Goal: Information Seeking & Learning: Learn about a topic

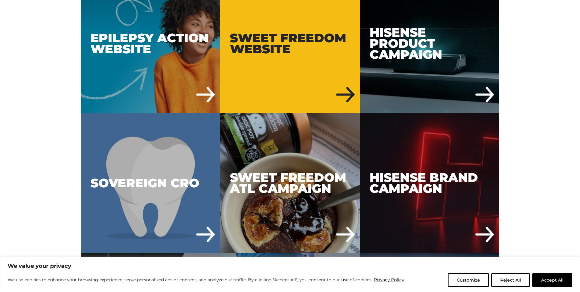
scroll to position [2110, 0]
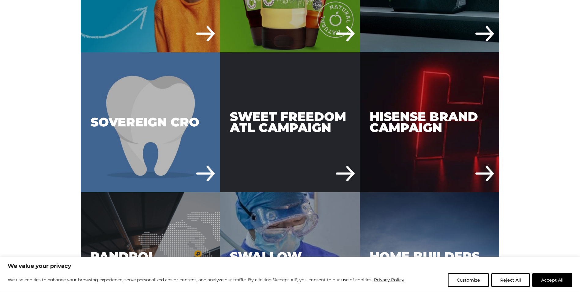
click at [289, 129] on div "Sweet Freedom ATL Campaign" at bounding box center [290, 122] width 140 height 140
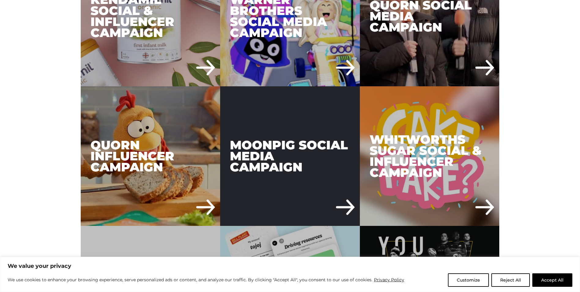
scroll to position [948, 0]
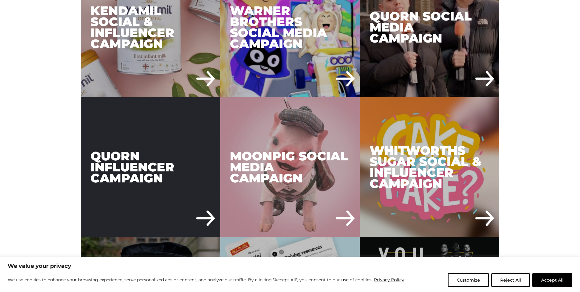
click at [133, 171] on div "Quorn Influencer Campaign" at bounding box center [151, 167] width 140 height 140
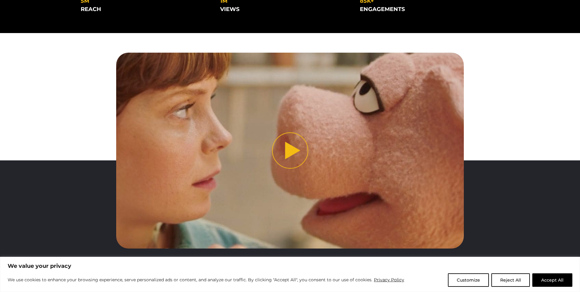
scroll to position [214, 0]
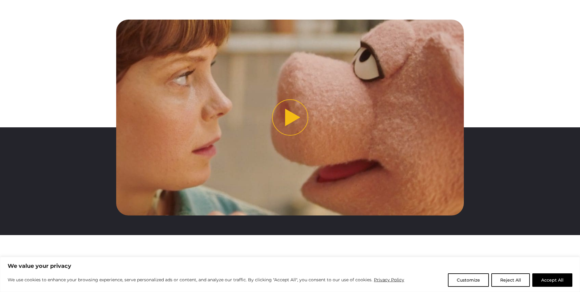
click at [291, 116] on button "Play video" at bounding box center [290, 117] width 348 height 195
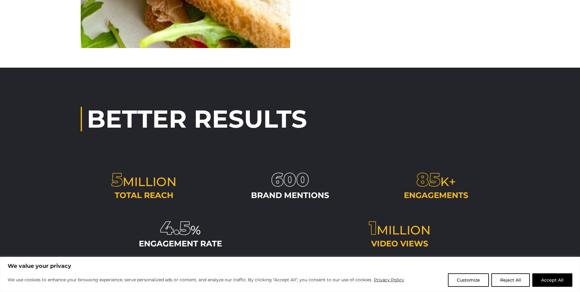
scroll to position [1192, 0]
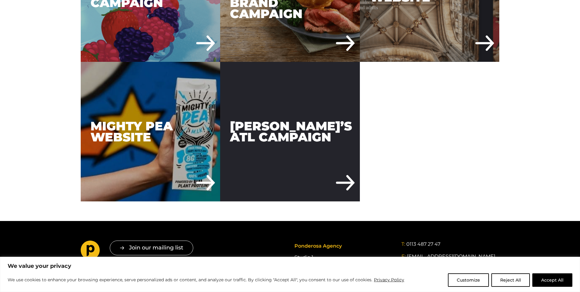
scroll to position [2660, 0]
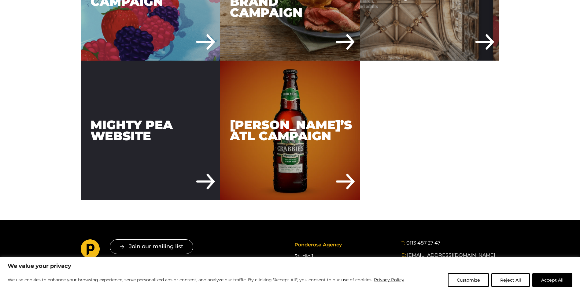
click at [146, 136] on div "Mighty Pea Website" at bounding box center [151, 131] width 140 height 140
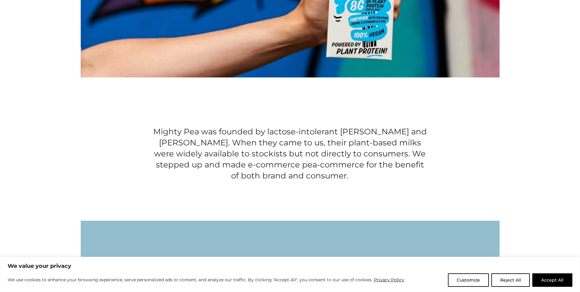
scroll to position [367, 0]
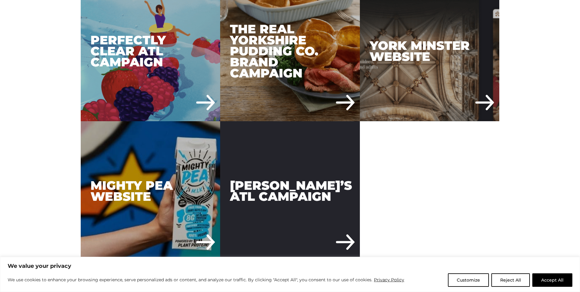
scroll to position [2599, 0]
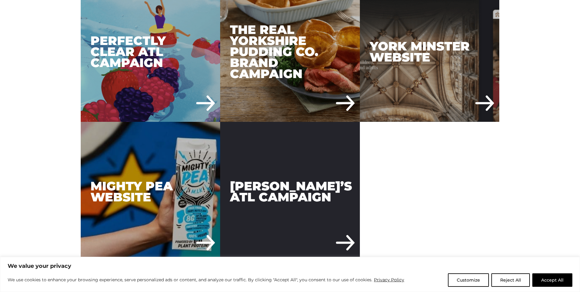
click at [271, 179] on div "[PERSON_NAME]’s ATL Campaign" at bounding box center [290, 192] width 140 height 140
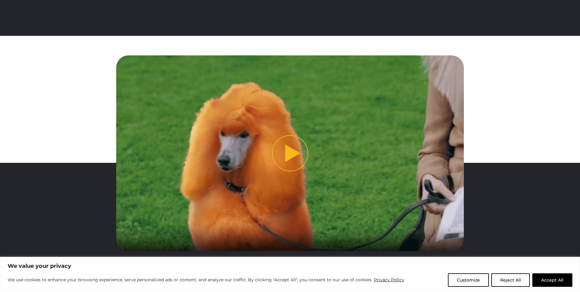
scroll to position [1154, 0]
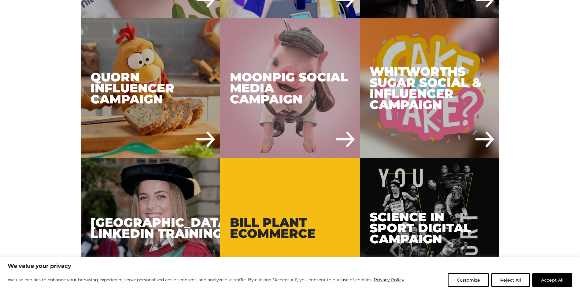
scroll to position [887, 0]
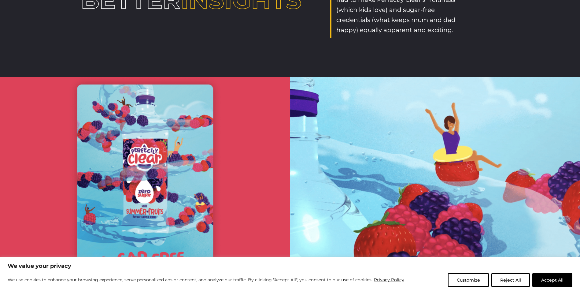
scroll to position [887, 0]
